Goal: Find specific page/section: Find specific page/section

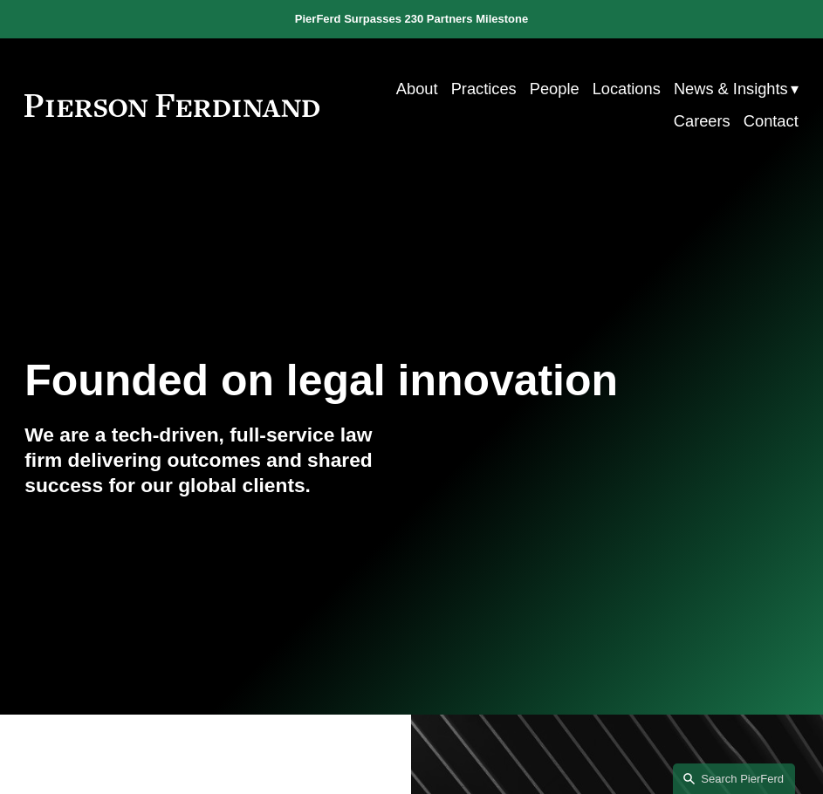
click at [637, 86] on link "Locations" at bounding box center [626, 89] width 68 height 32
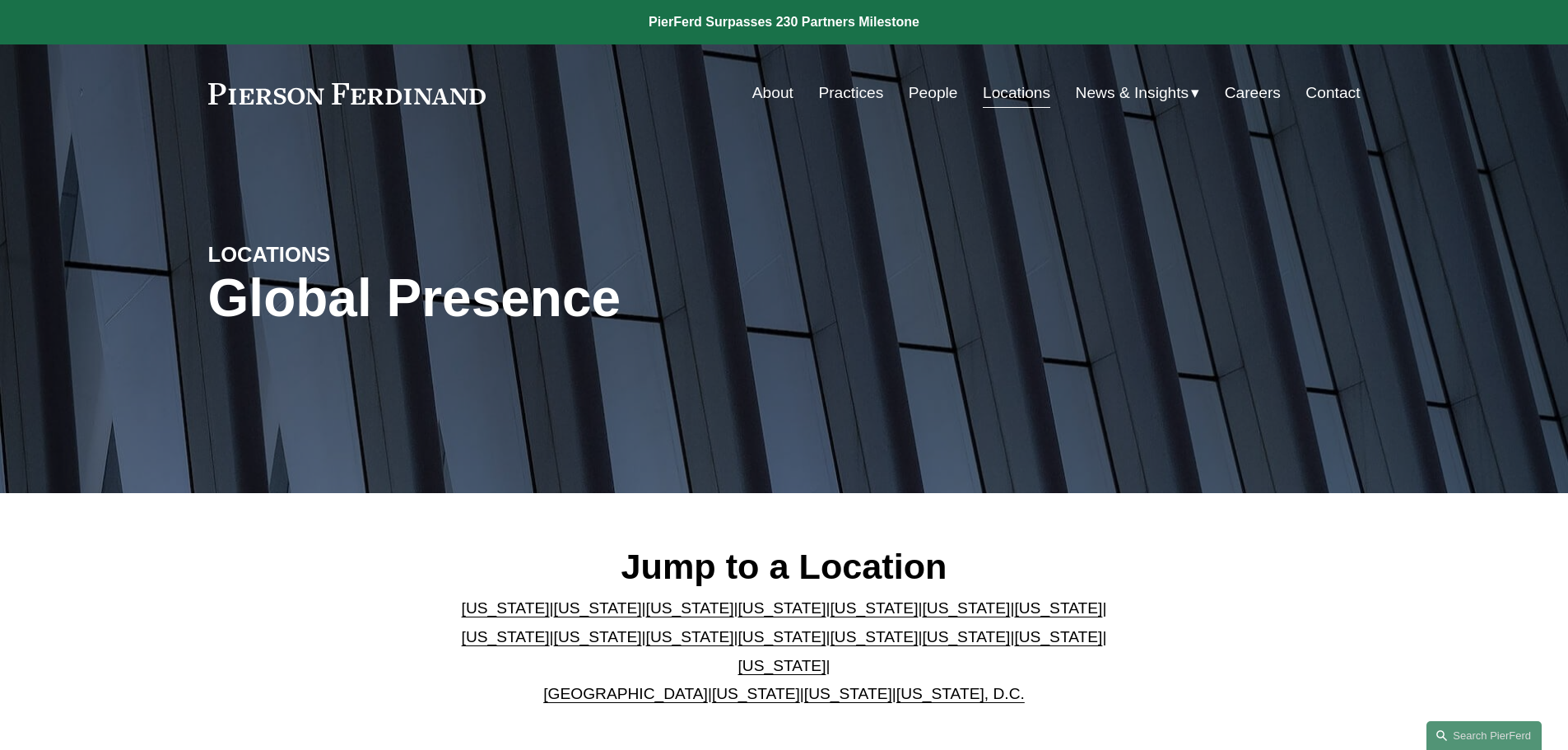
click at [550, 628] on link "Massachusetts" at bounding box center [506, 637] width 88 height 17
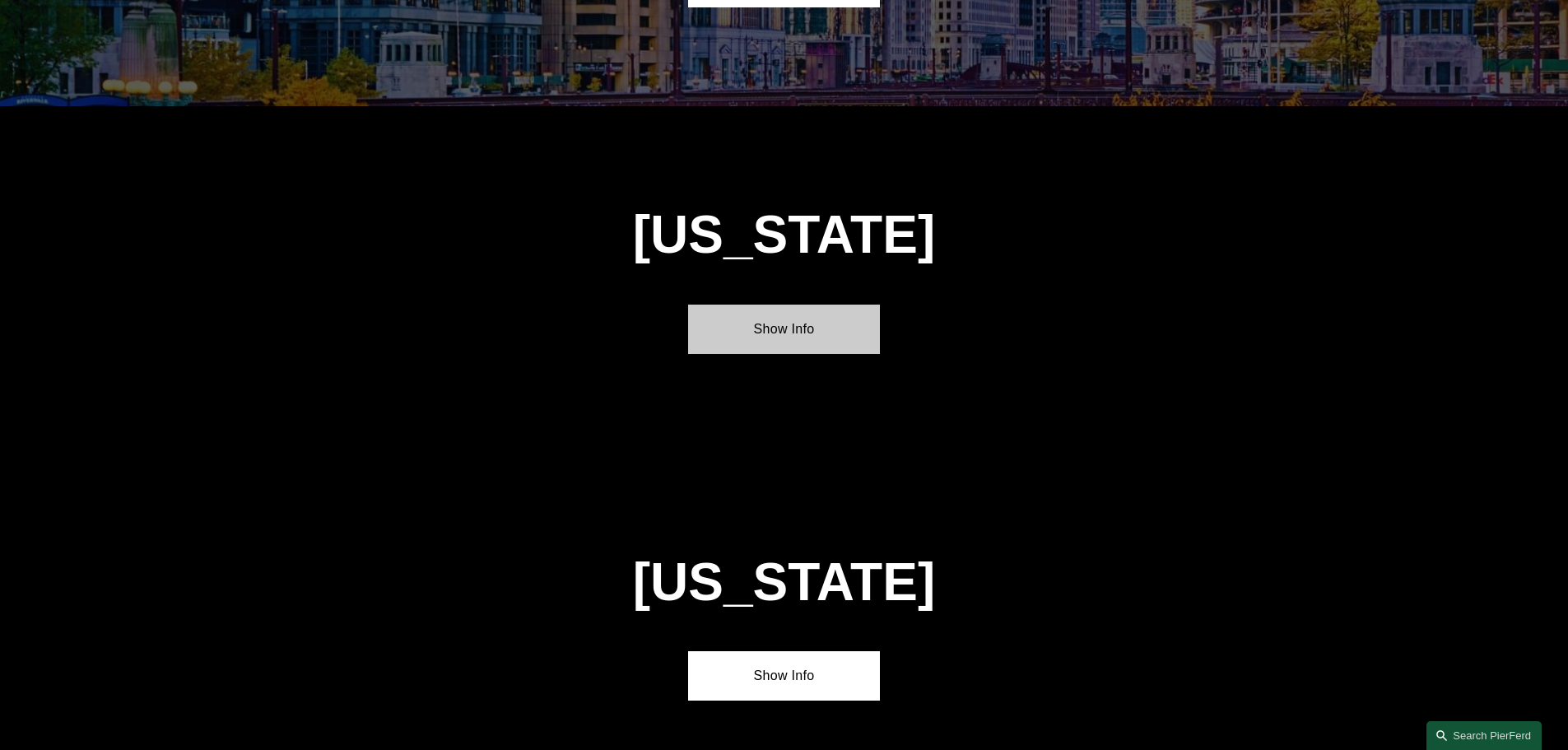
scroll to position [3175, 0]
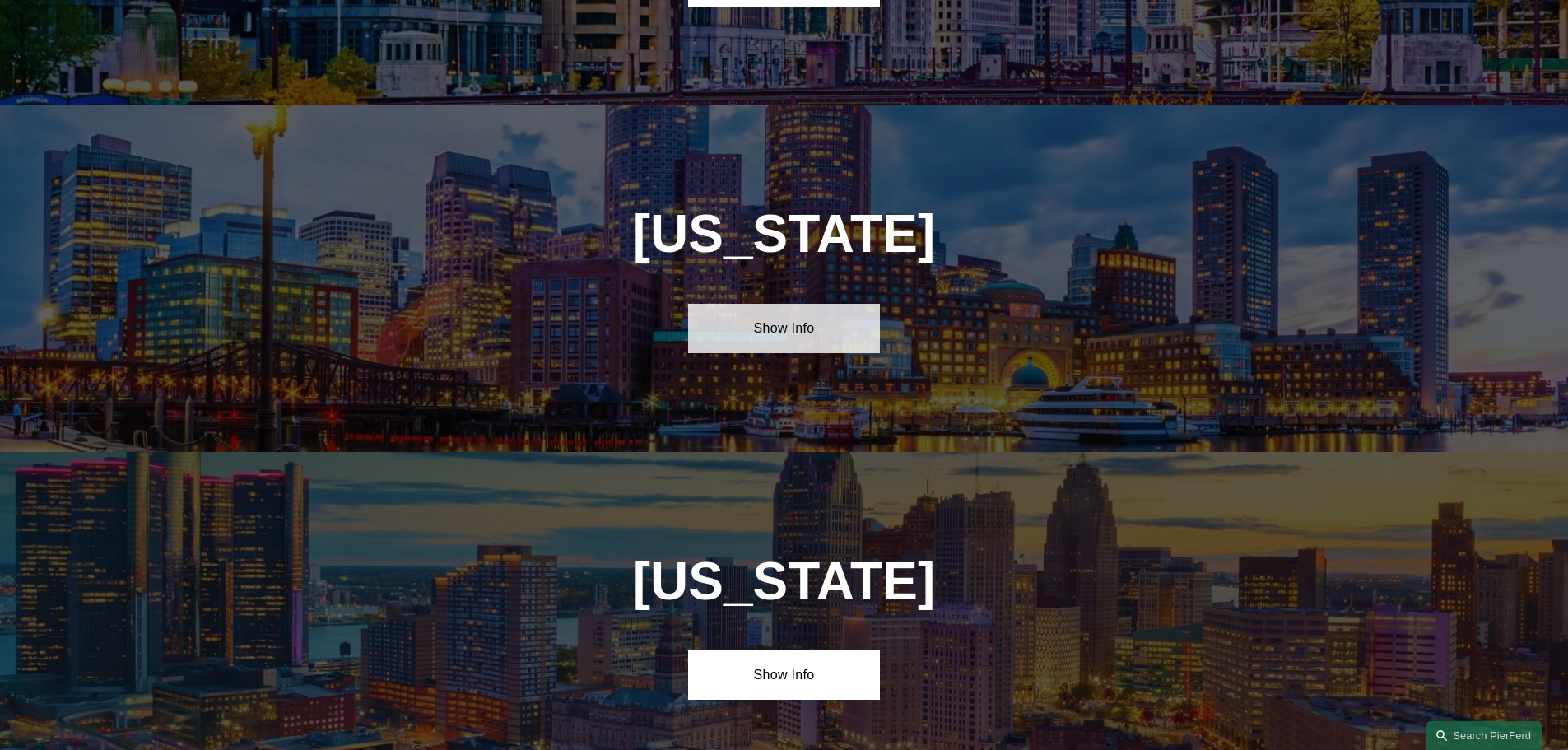
click at [776, 304] on link "Show Info" at bounding box center [783, 328] width 192 height 49
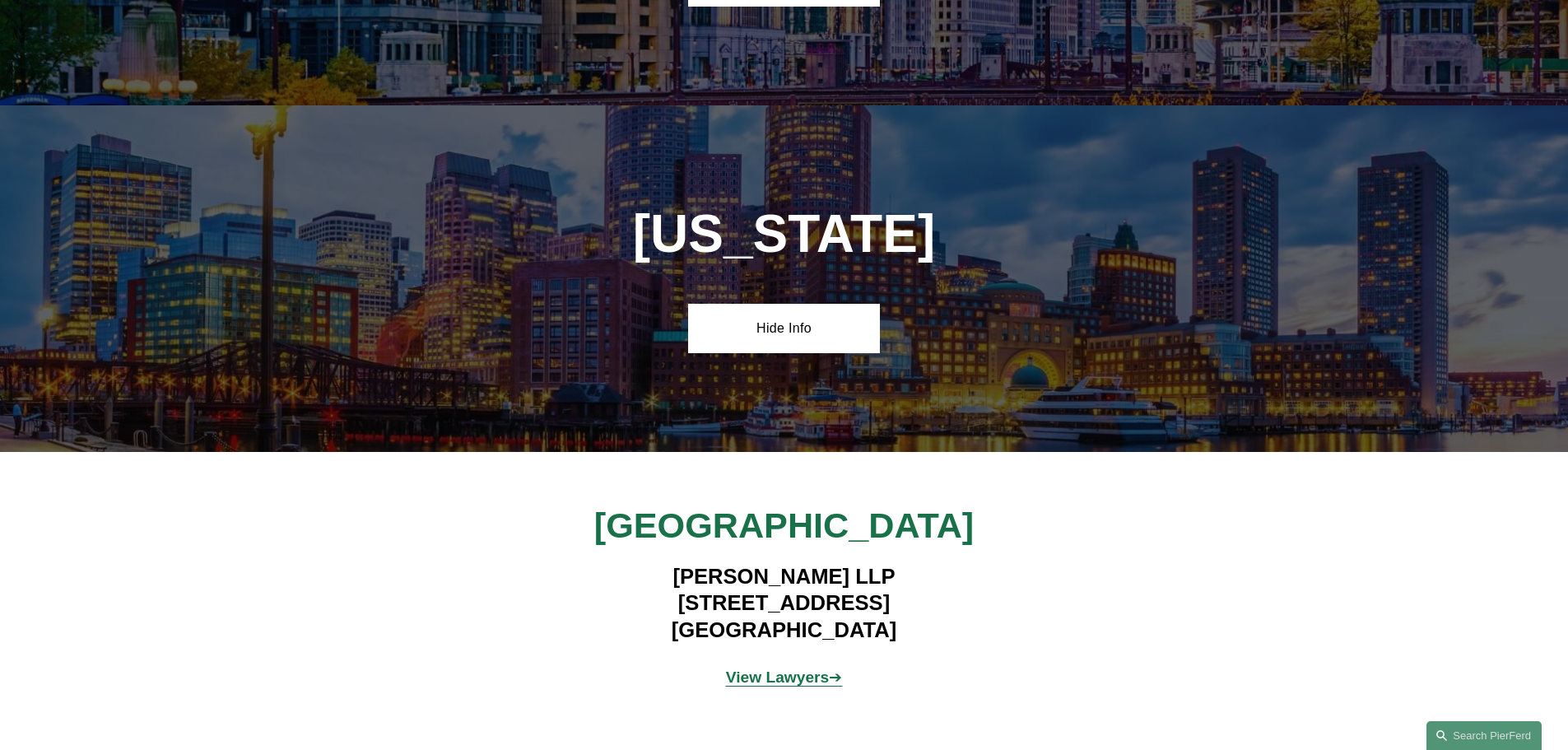
click at [776, 663] on p "View Lawyers ➔" at bounding box center [784, 677] width 385 height 29
click at [776, 669] on strong "View Lawyers" at bounding box center [778, 677] width 104 height 17
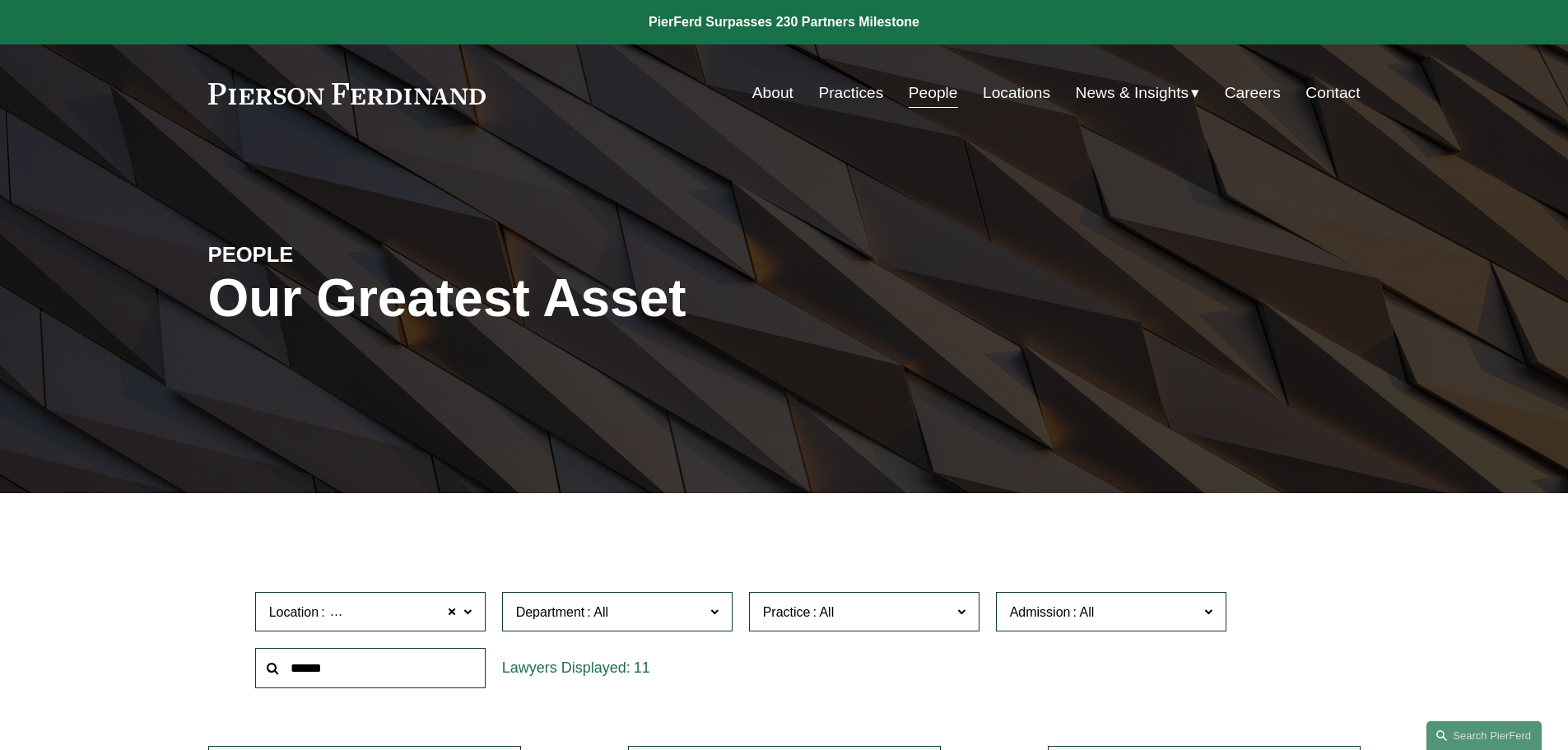
click at [335, 100] on link at bounding box center [347, 93] width 278 height 22
